Goal: Transaction & Acquisition: Purchase product/service

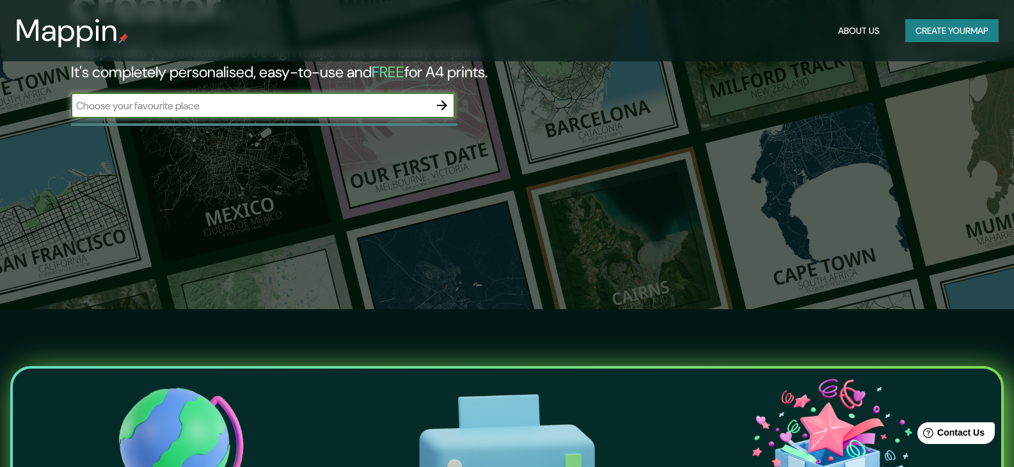
scroll to position [128, 0]
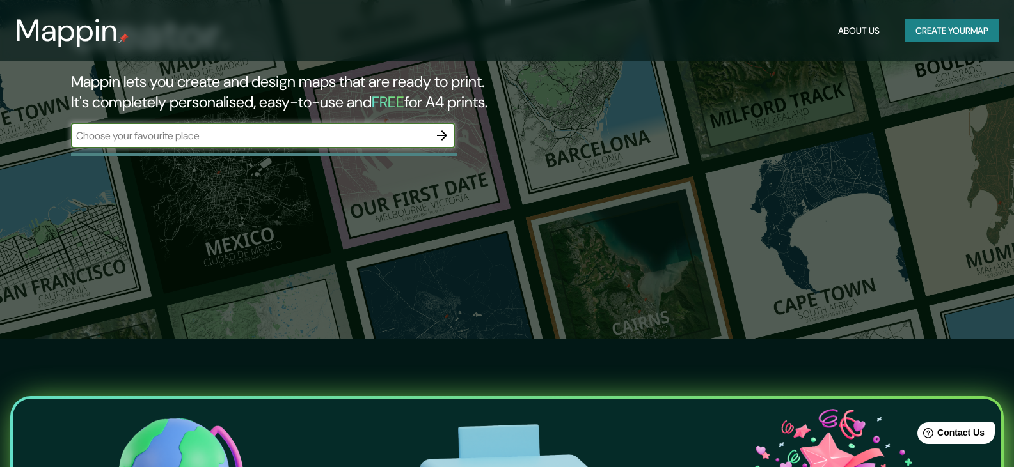
click at [444, 141] on icon "button" at bounding box center [441, 135] width 15 height 15
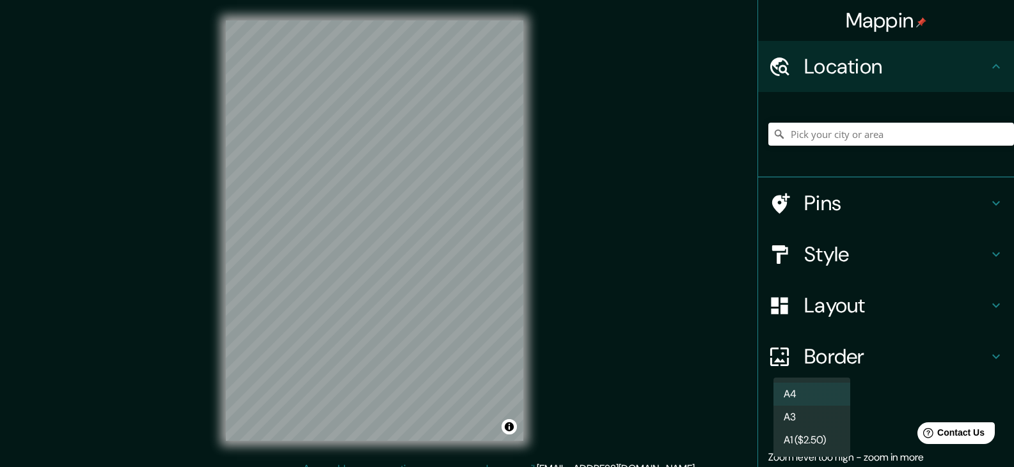
click at [771, 417] on body "Mappin Location Pins Style Layout Border Choose a border. Hint : you can make l…" at bounding box center [507, 233] width 1014 height 467
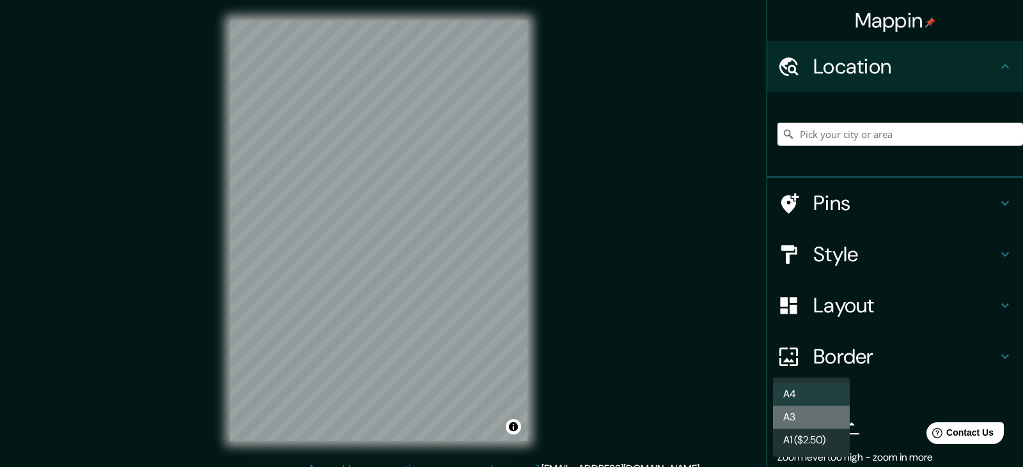
click at [812, 417] on li "A3" at bounding box center [811, 417] width 77 height 23
type input "a4"
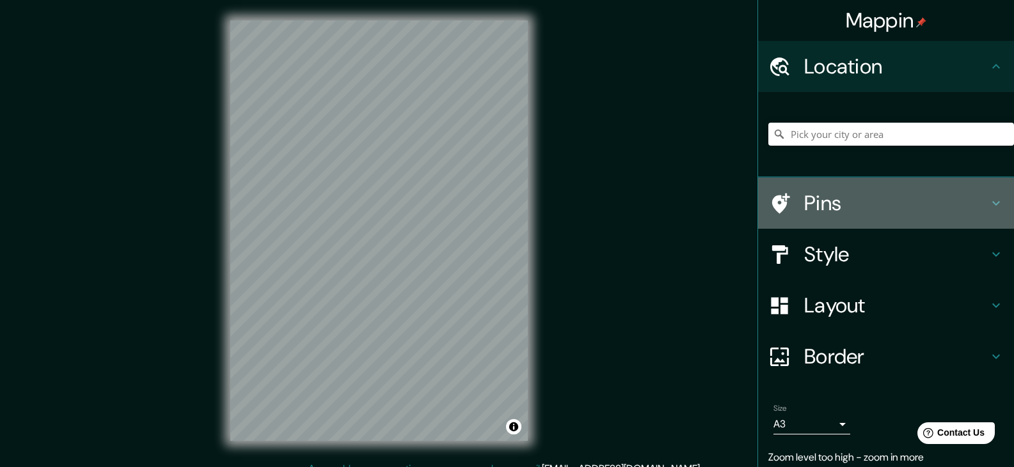
click at [957, 200] on h4 "Pins" at bounding box center [896, 204] width 184 height 26
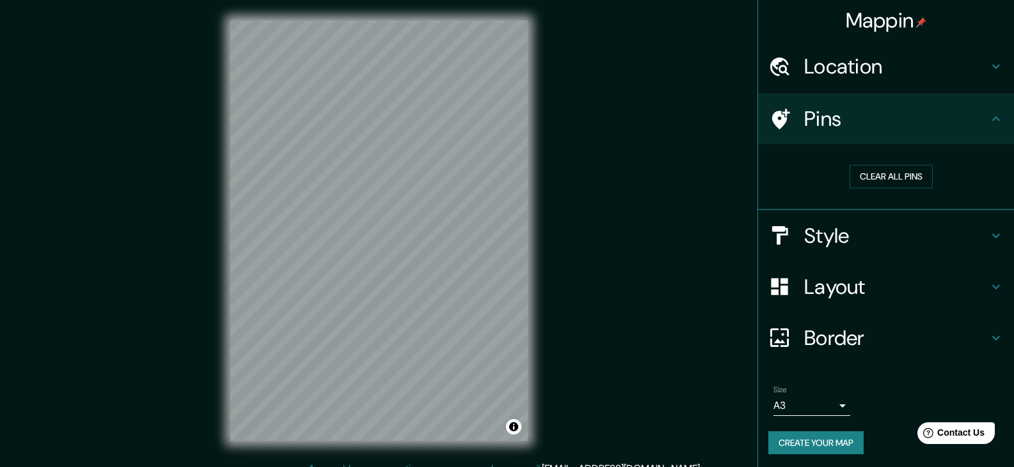
click at [212, 264] on div "© Mapbox © OpenStreetMap Improve this map" at bounding box center [379, 231] width 338 height 462
click at [920, 61] on h4 "Location" at bounding box center [896, 67] width 184 height 26
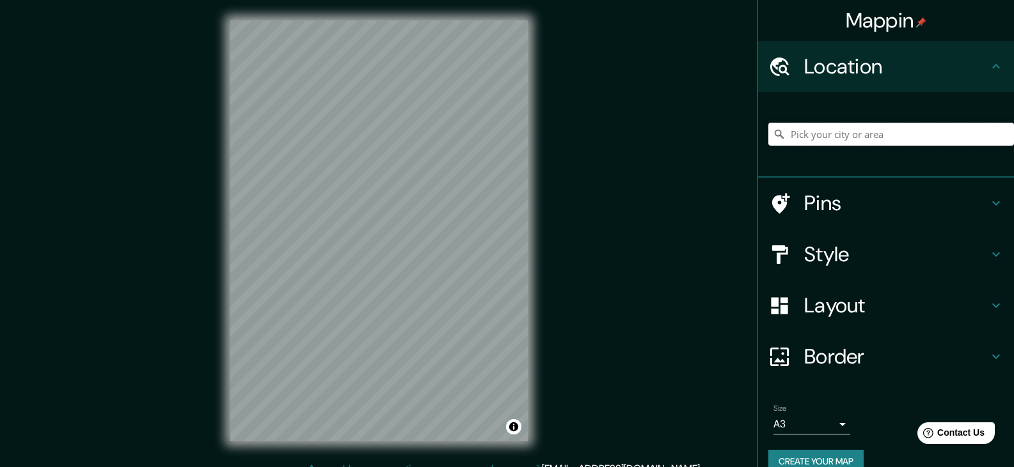
click at [884, 135] on input "Pick your city or area" at bounding box center [891, 134] width 246 height 23
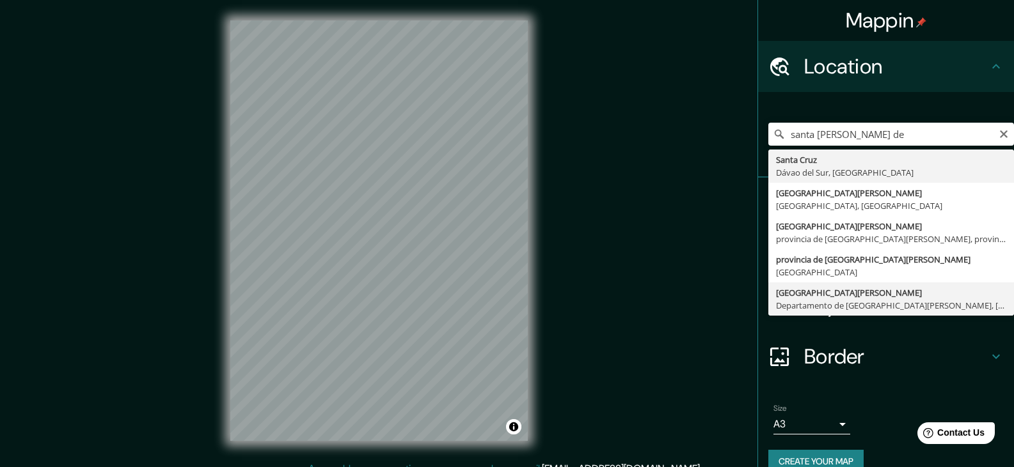
type input "[GEOGRAPHIC_DATA][PERSON_NAME], [GEOGRAPHIC_DATA][PERSON_NAME], [GEOGRAPHIC_DAT…"
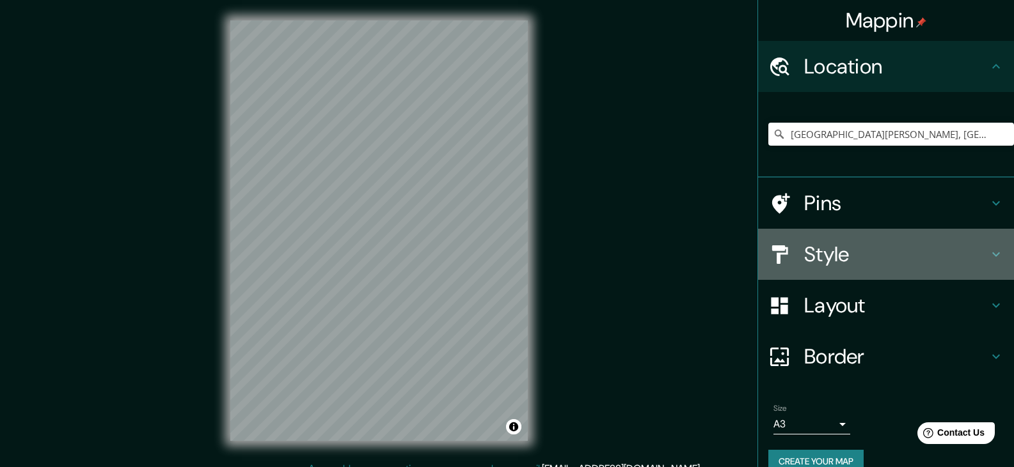
click at [912, 256] on h4 "Style" at bounding box center [896, 255] width 184 height 26
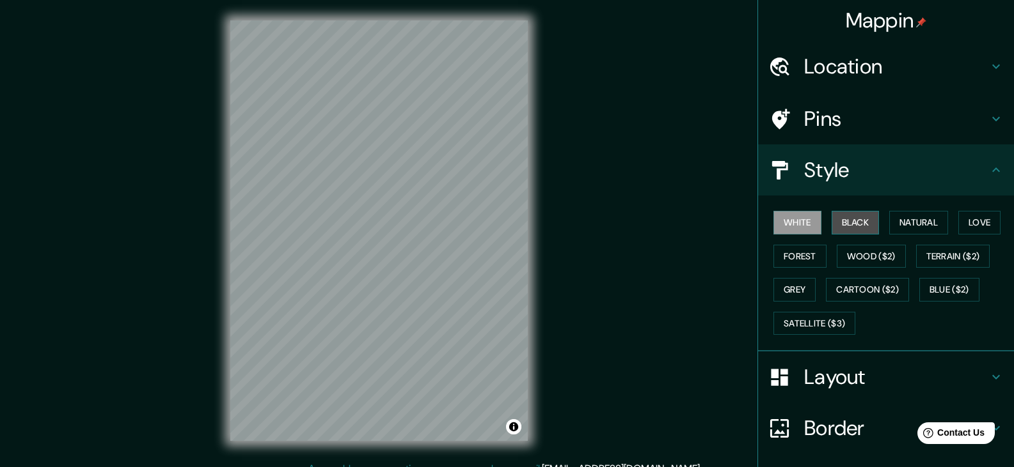
click at [850, 227] on button "Black" at bounding box center [855, 223] width 48 height 24
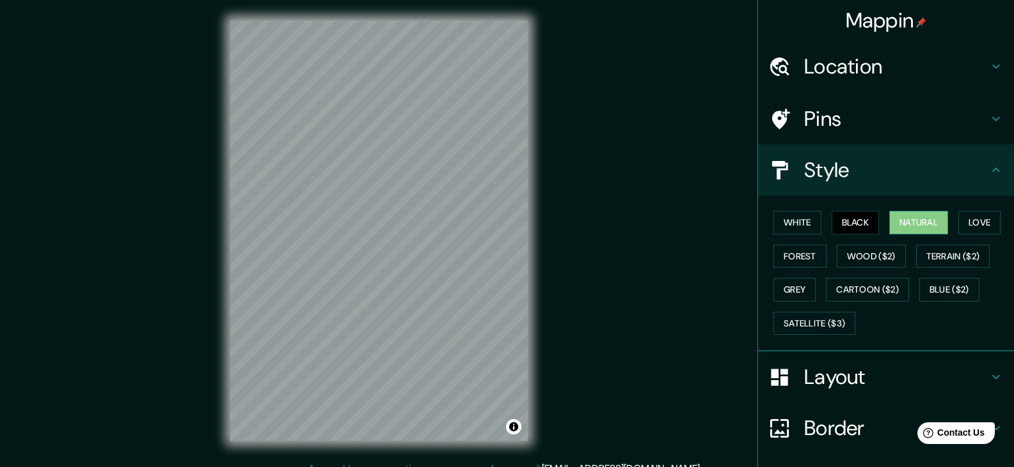
click at [924, 216] on button "Natural" at bounding box center [918, 223] width 59 height 24
click at [980, 216] on button "Love" at bounding box center [979, 223] width 42 height 24
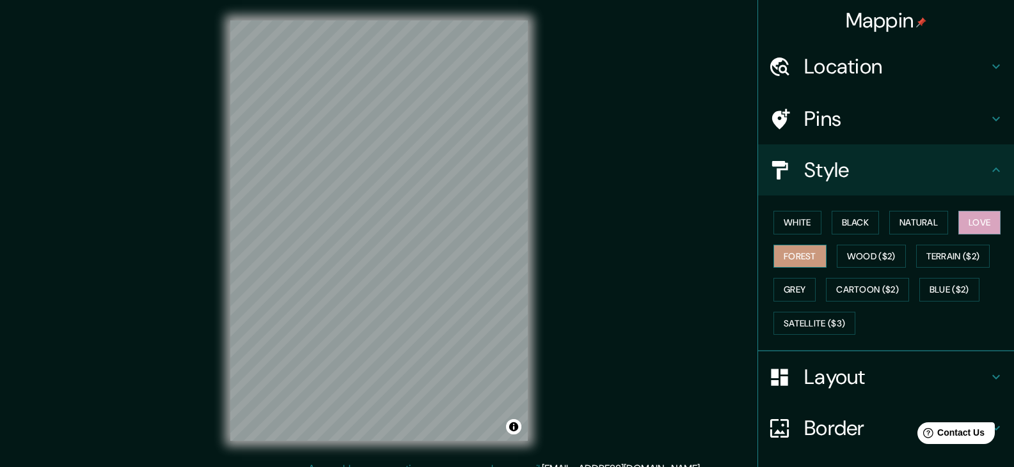
click at [806, 258] on button "Forest" at bounding box center [799, 257] width 53 height 24
click at [860, 262] on button "Wood ($2)" at bounding box center [870, 257] width 69 height 24
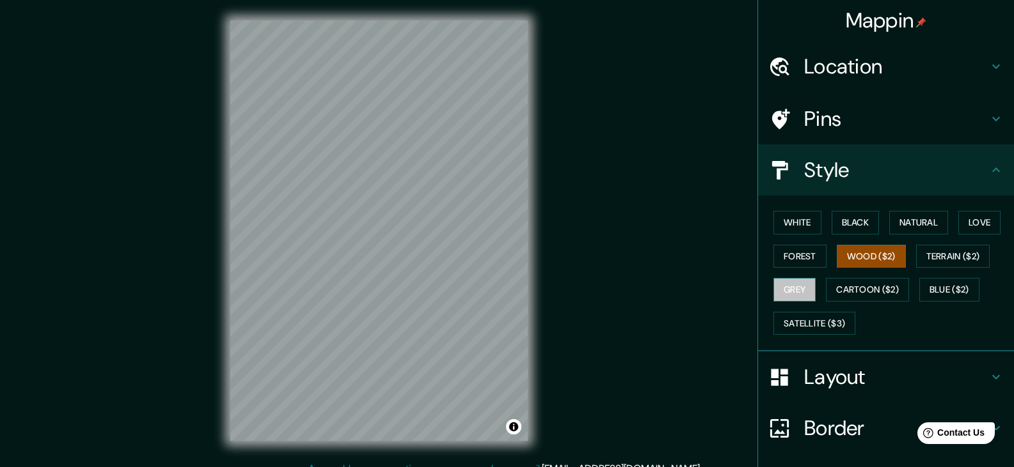
click at [793, 283] on button "Grey" at bounding box center [794, 290] width 42 height 24
click at [908, 215] on button "Natural" at bounding box center [918, 223] width 59 height 24
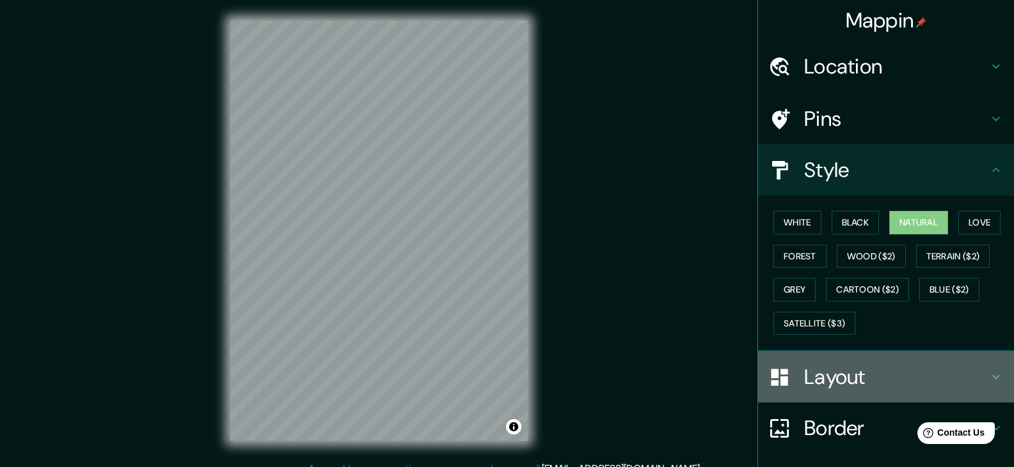
click at [859, 372] on h4 "Layout" at bounding box center [896, 378] width 184 height 26
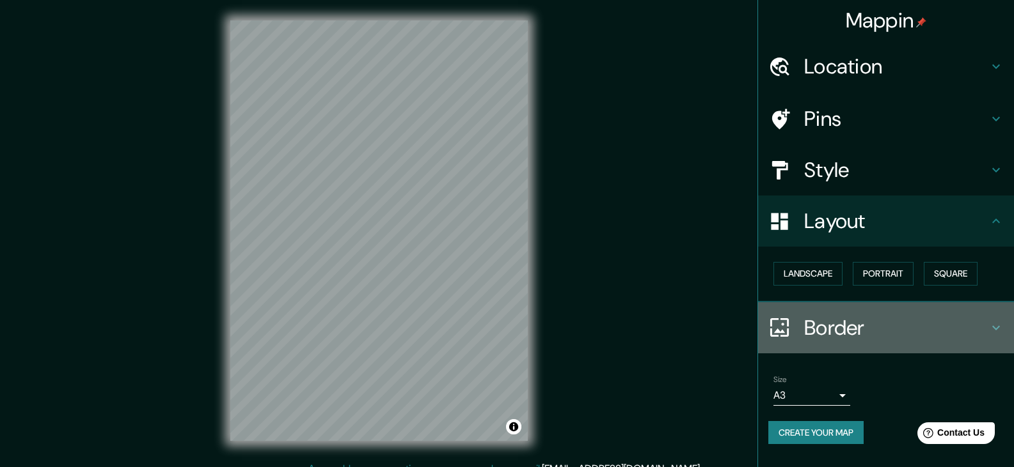
click at [893, 326] on h4 "Border" at bounding box center [896, 328] width 184 height 26
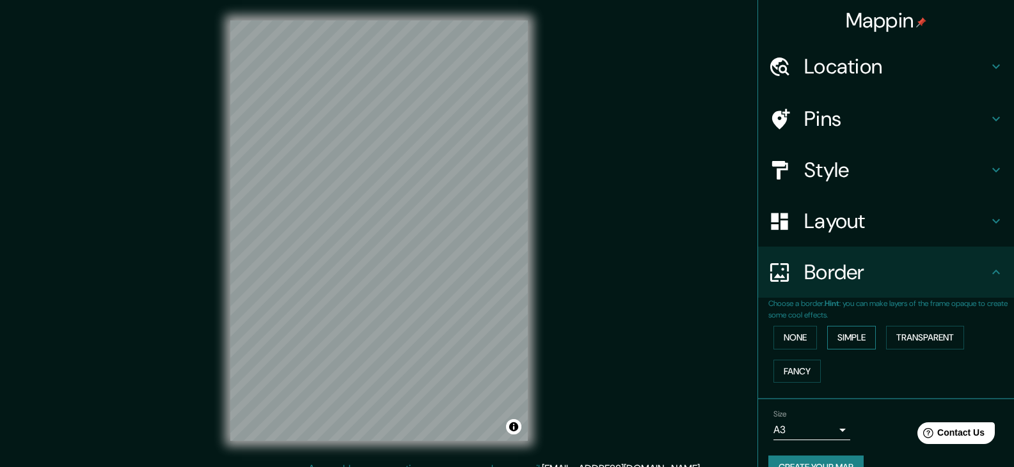
click at [840, 331] on button "Simple" at bounding box center [851, 338] width 49 height 24
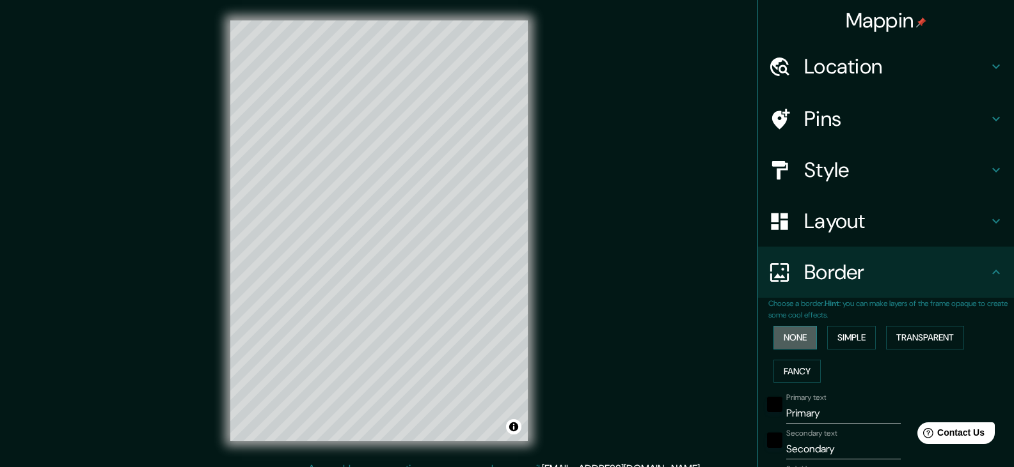
click at [797, 331] on button "None" at bounding box center [794, 338] width 43 height 24
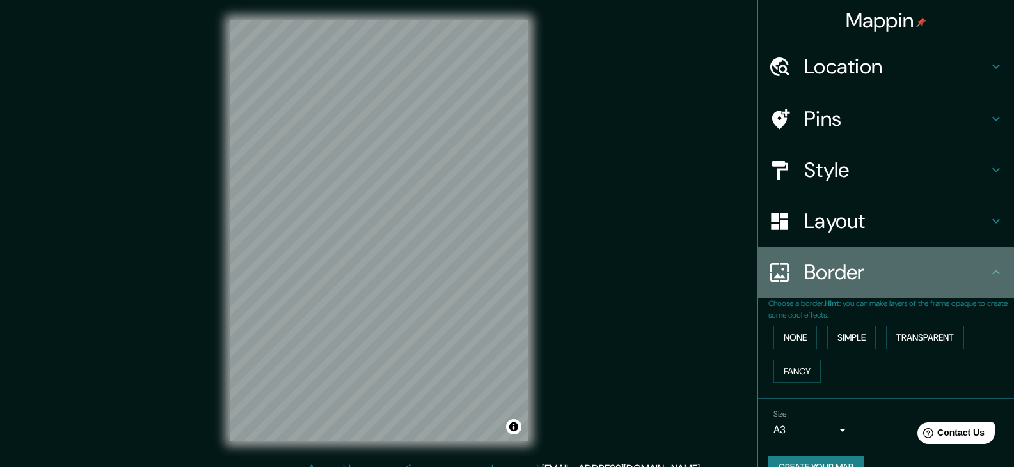
click at [972, 274] on h4 "Border" at bounding box center [896, 273] width 184 height 26
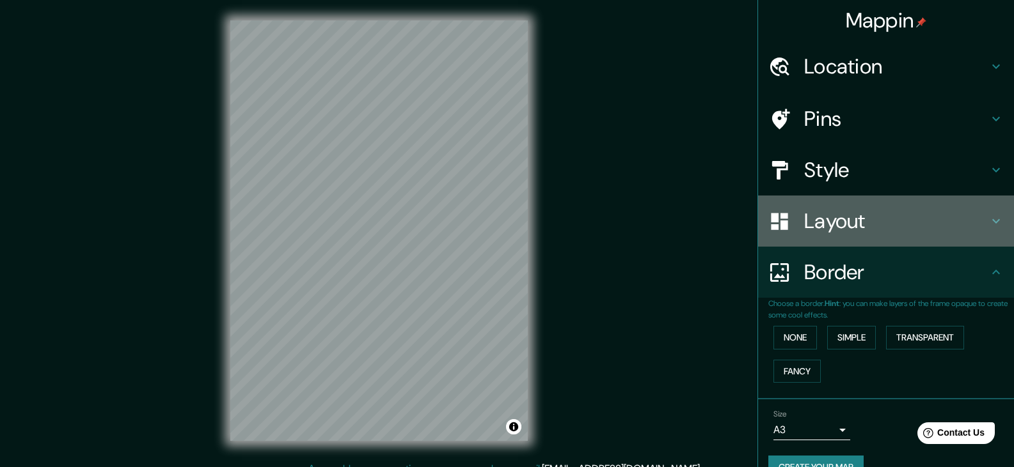
click at [982, 231] on div "Layout" at bounding box center [886, 221] width 256 height 51
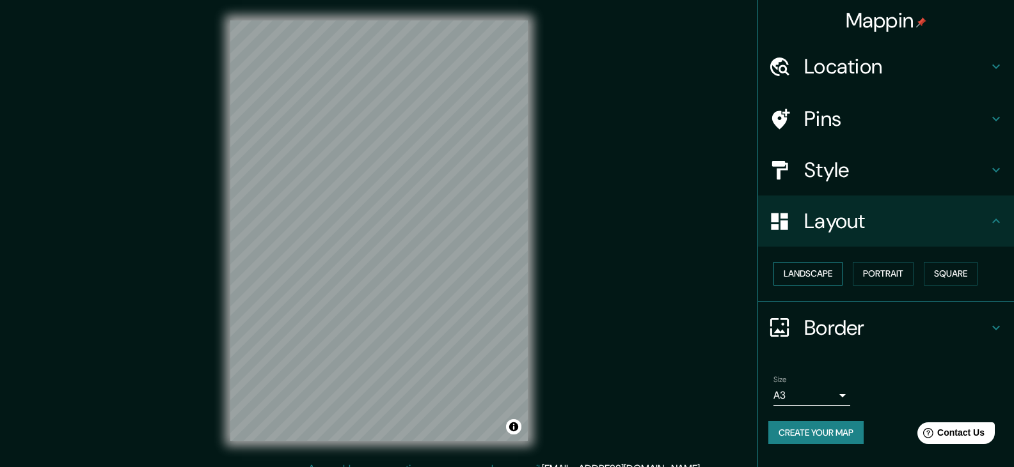
click at [803, 285] on button "Landscape" at bounding box center [807, 274] width 69 height 24
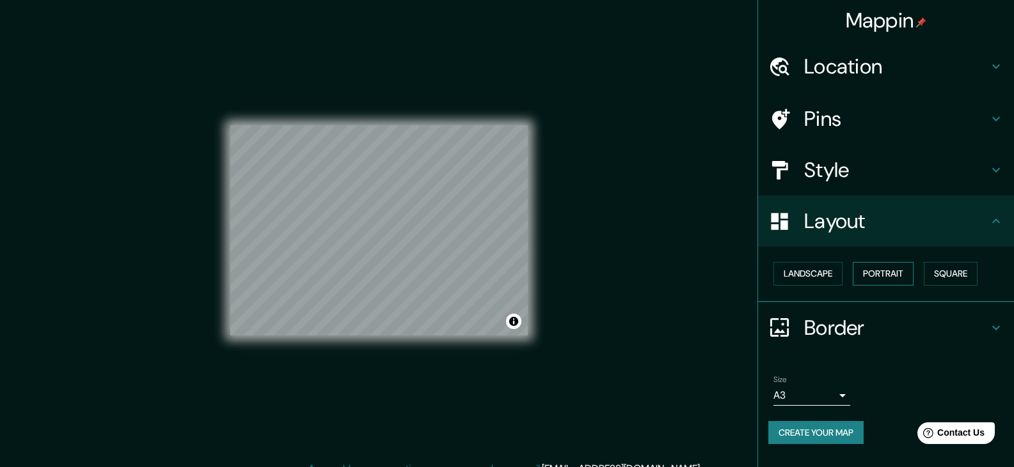
click at [891, 278] on button "Portrait" at bounding box center [882, 274] width 61 height 24
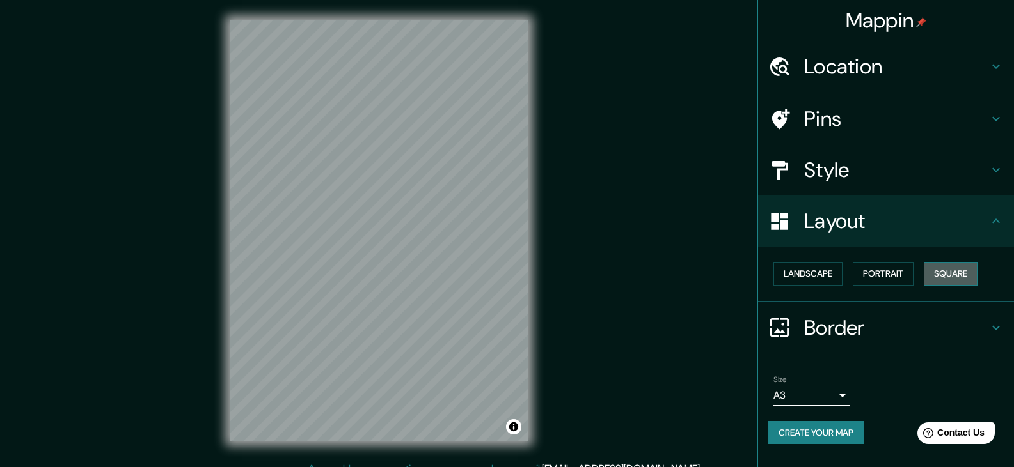
click at [944, 270] on button "Square" at bounding box center [950, 274] width 54 height 24
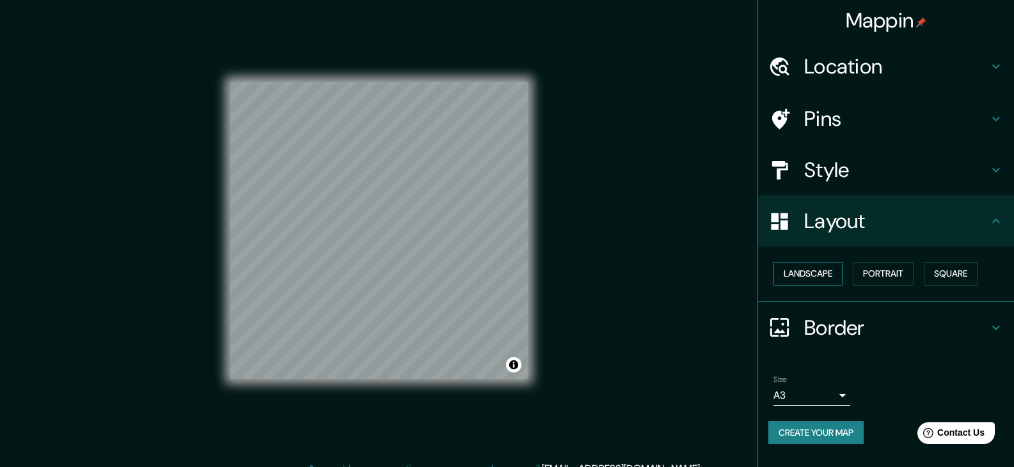
click at [835, 278] on button "Landscape" at bounding box center [807, 274] width 69 height 24
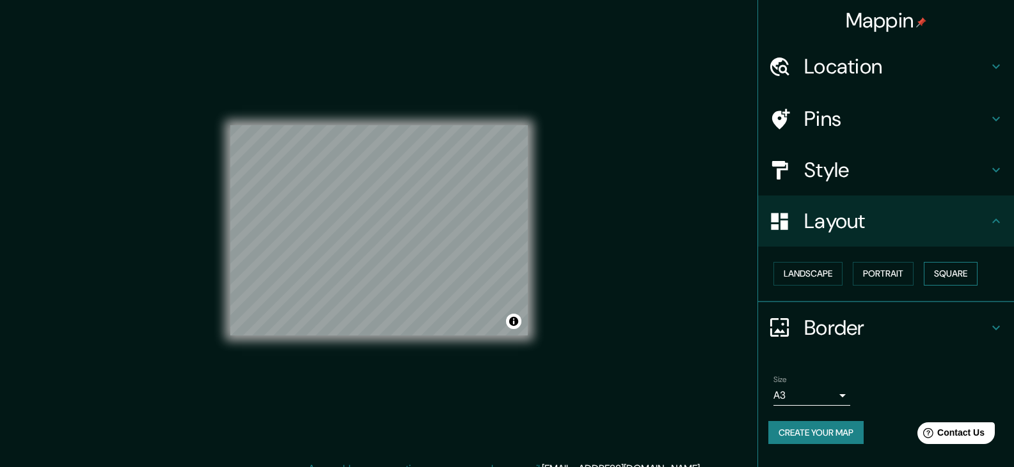
click at [946, 264] on button "Square" at bounding box center [950, 274] width 54 height 24
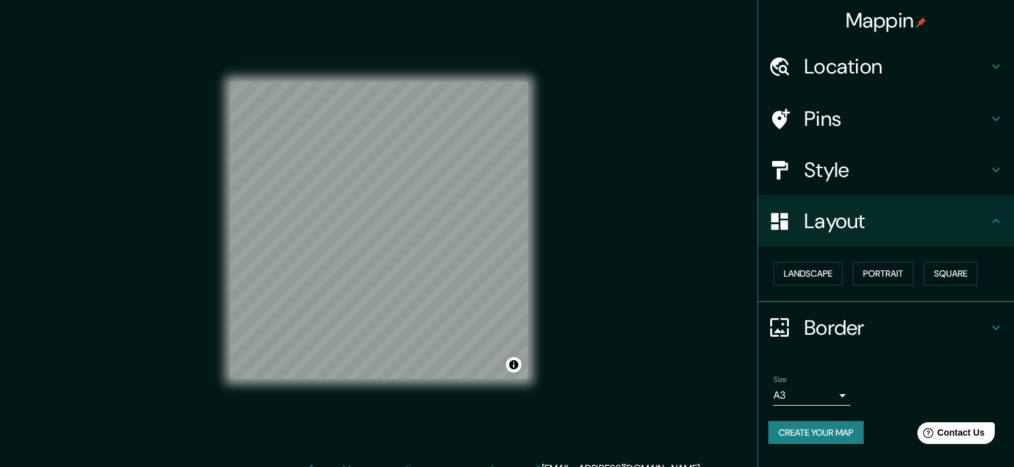
click at [835, 439] on button "Create your map" at bounding box center [815, 433] width 95 height 24
